Goal: Task Accomplishment & Management: Manage account settings

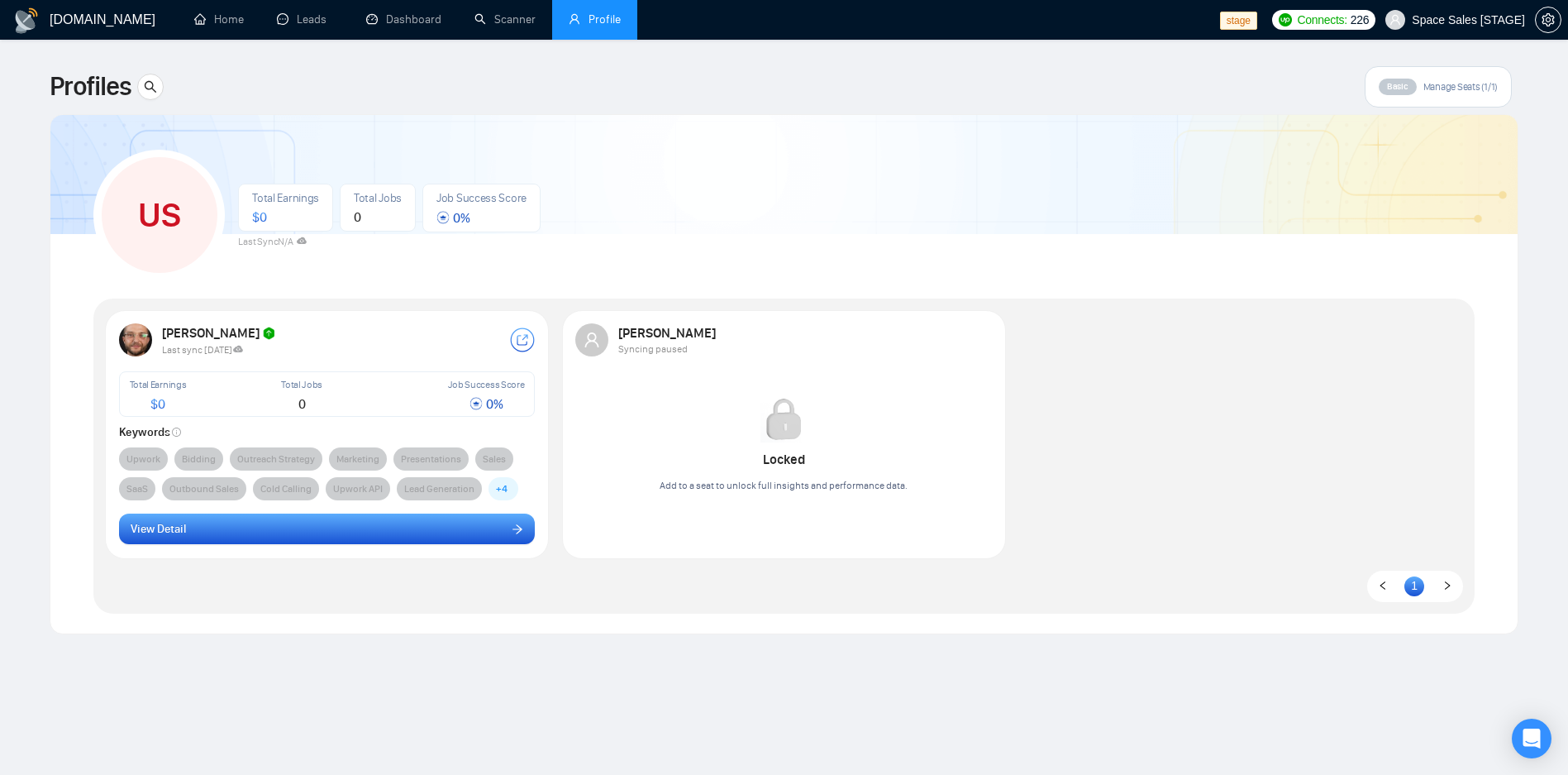
click at [285, 527] on button "View Detail" at bounding box center [327, 529] width 417 height 32
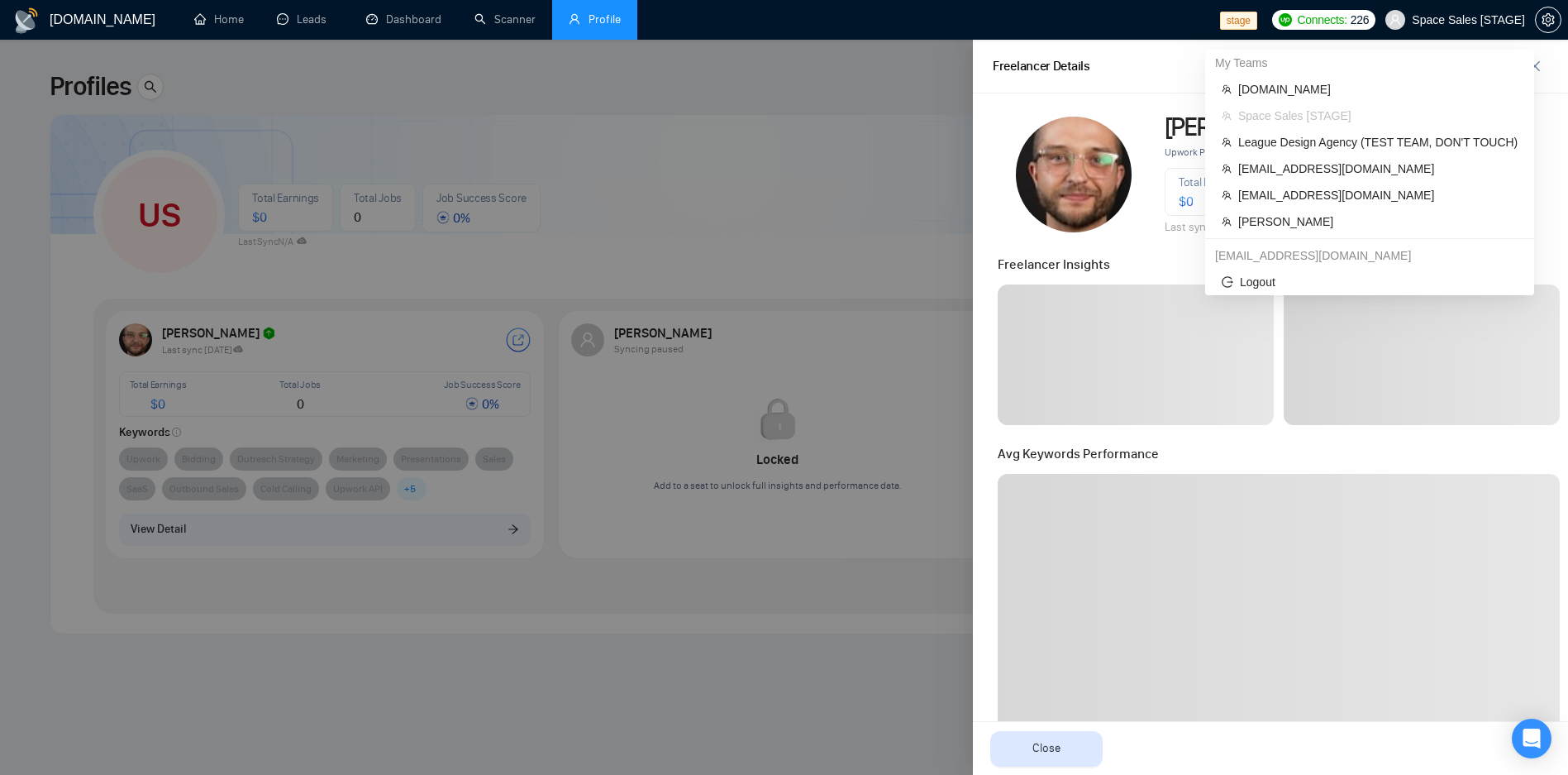
click at [1474, 20] on span "Space Sales [STAGE]" at bounding box center [1468, 20] width 113 height 0
click at [1349, 142] on span "League Design Agency (TEST TEAM, DON'T TOUCH)" at bounding box center [1379, 143] width 280 height 19
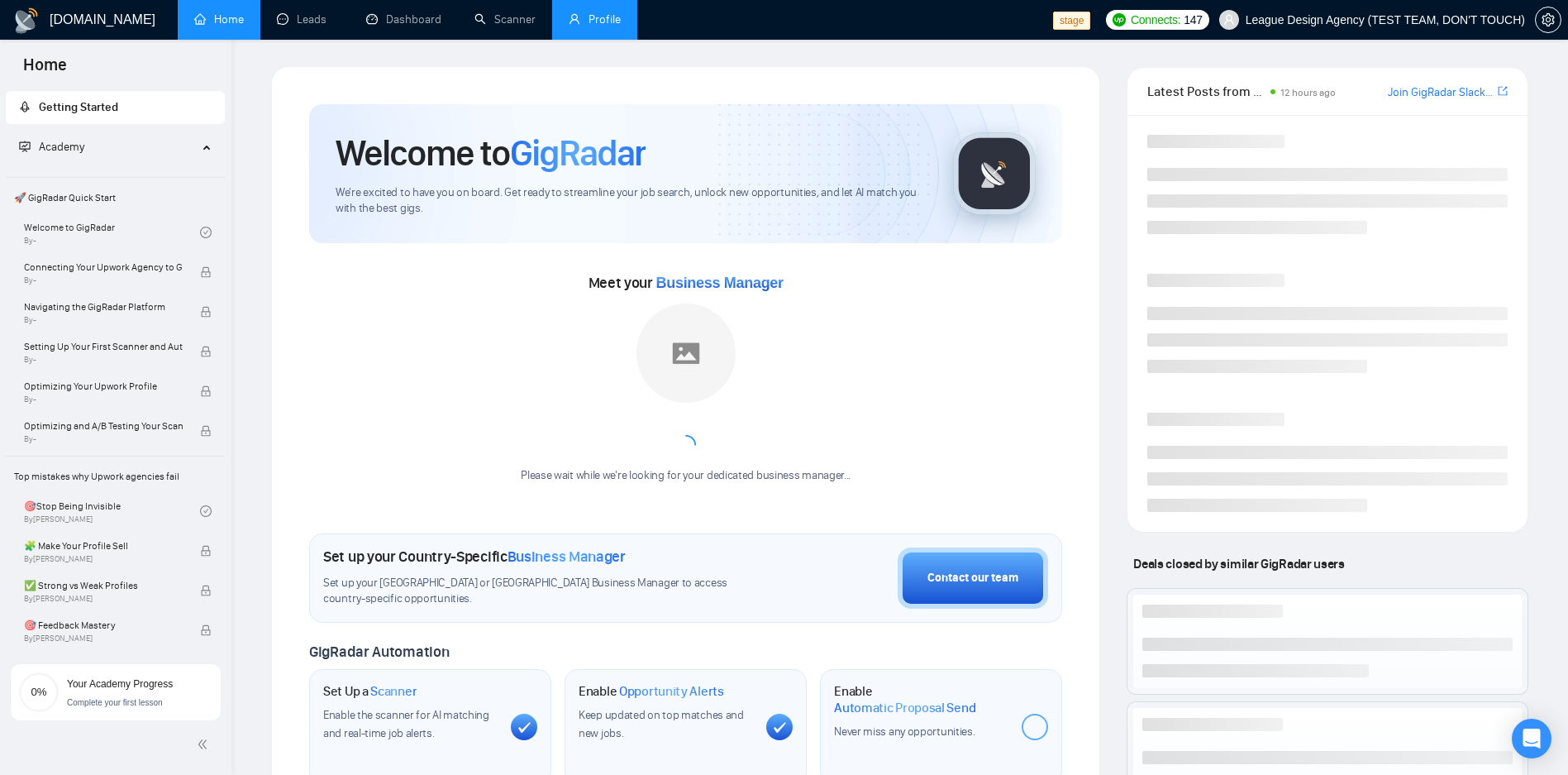
click at [592, 19] on link "Profile" at bounding box center [595, 19] width 52 height 14
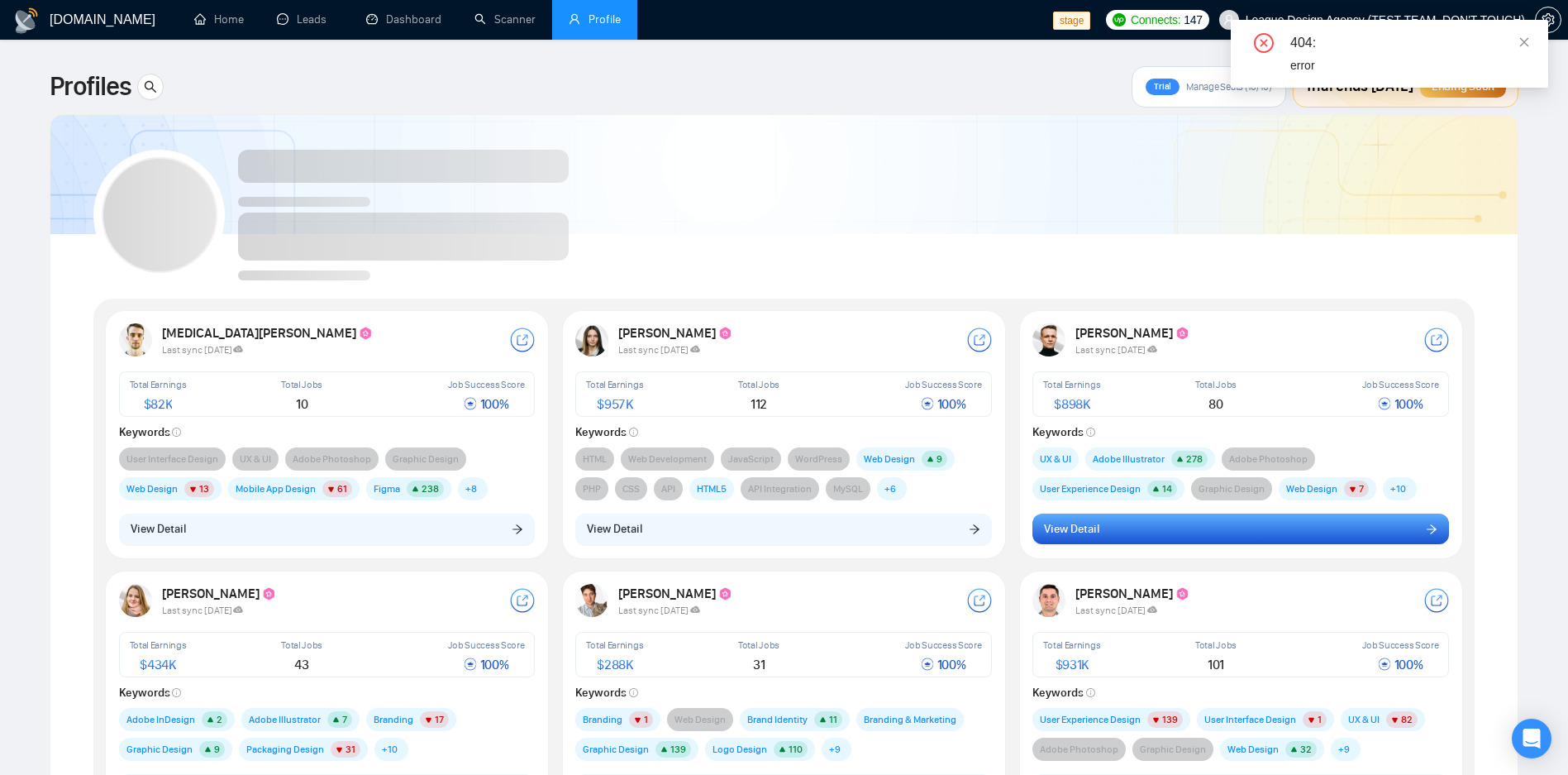
click at [1089, 523] on span "View Detail" at bounding box center [1071, 530] width 55 height 19
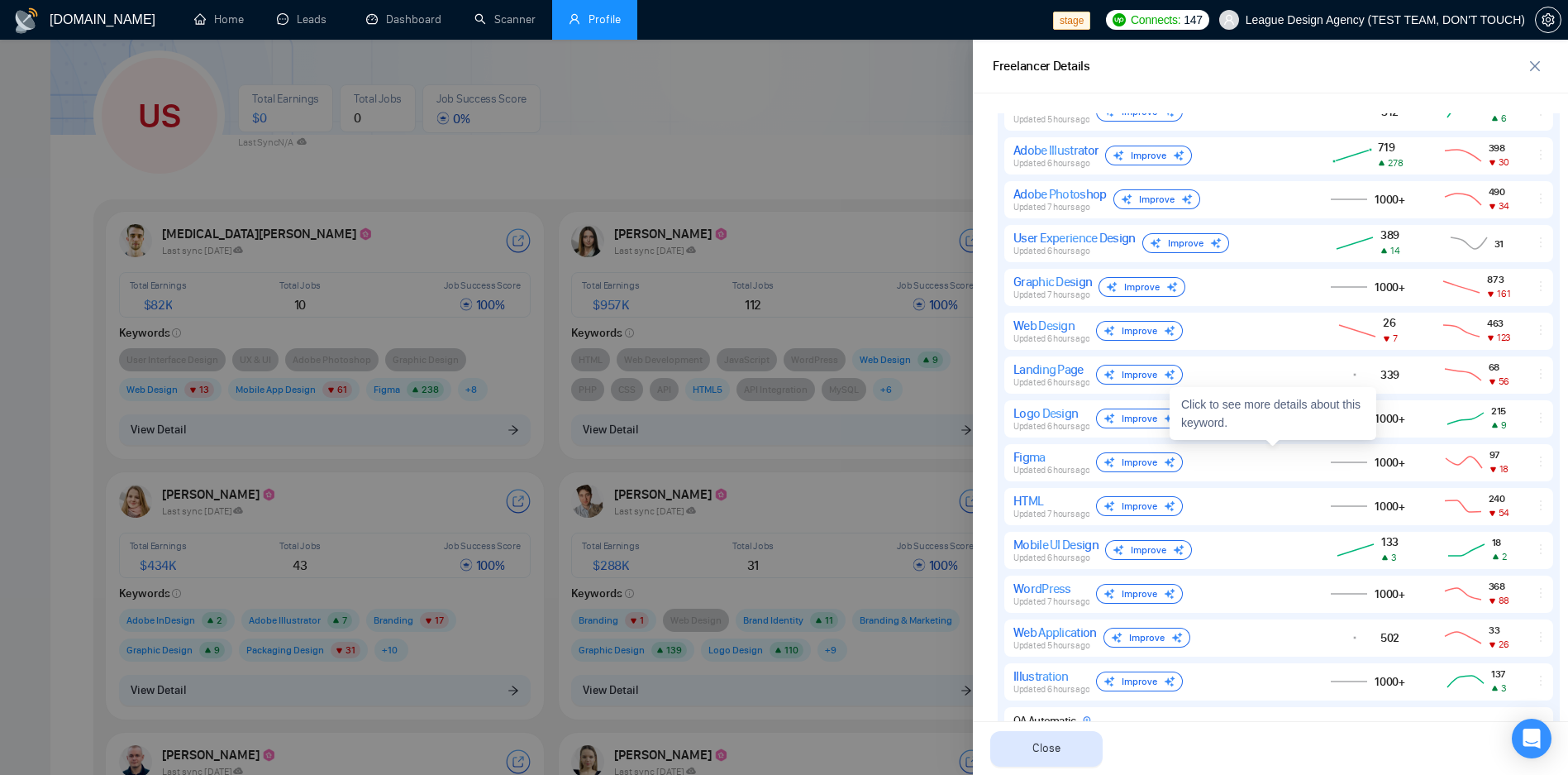
scroll to position [1588, 0]
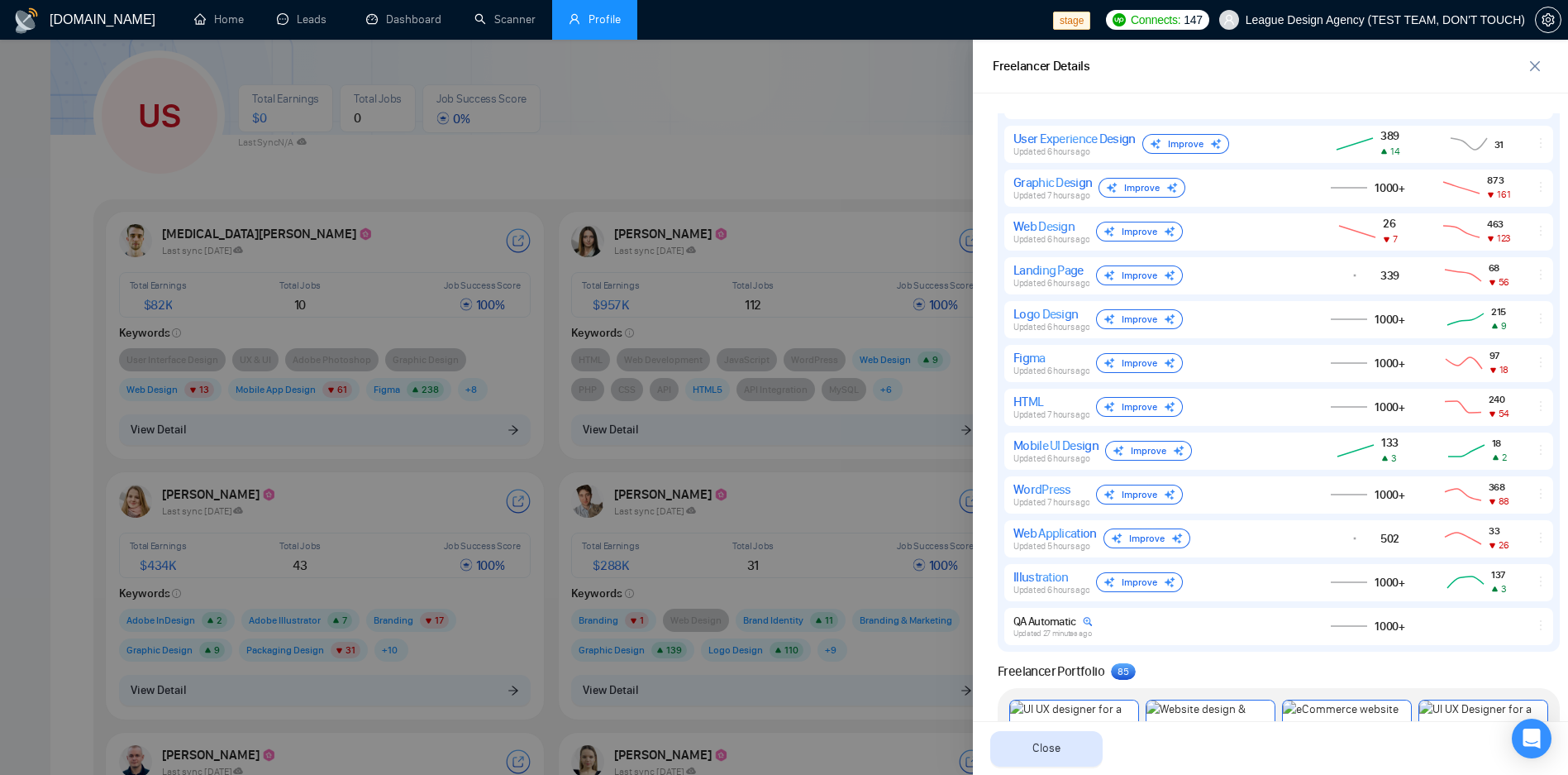
click at [833, 146] on div at bounding box center [784, 408] width 1568 height 735
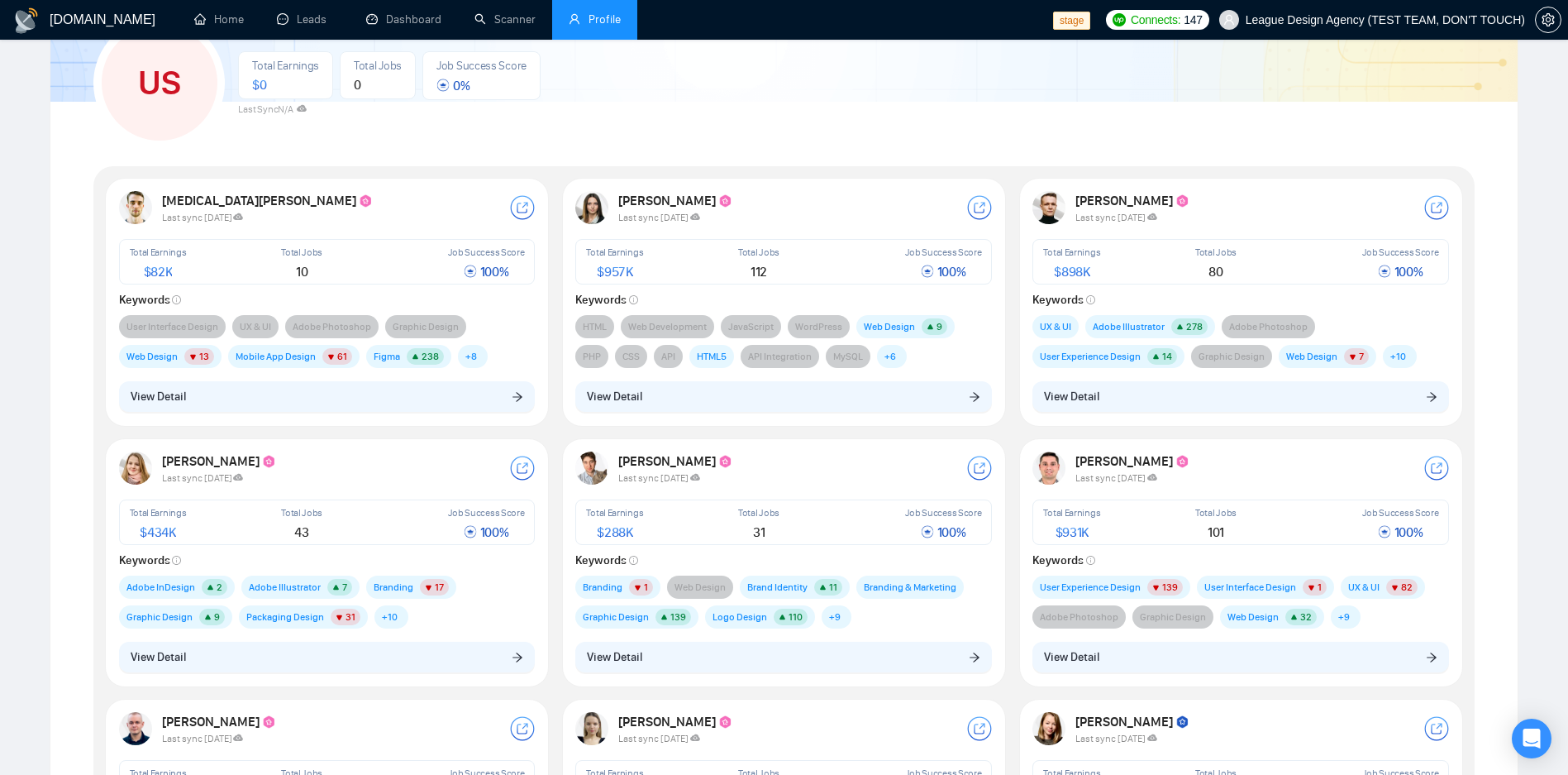
scroll to position [0, 0]
